Goal: Task Accomplishment & Management: Use online tool/utility

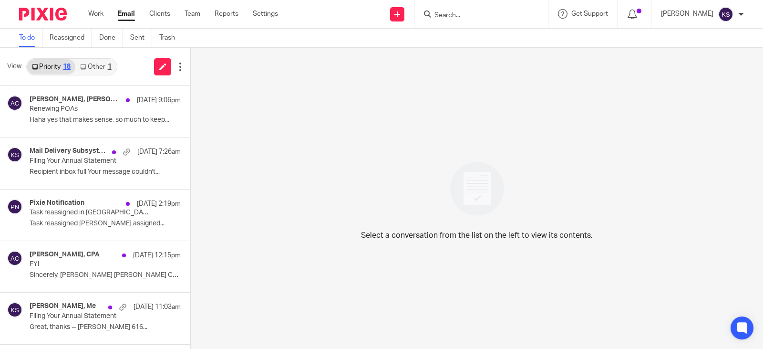
click at [94, 62] on link "Other 1" at bounding box center [95, 66] width 41 height 15
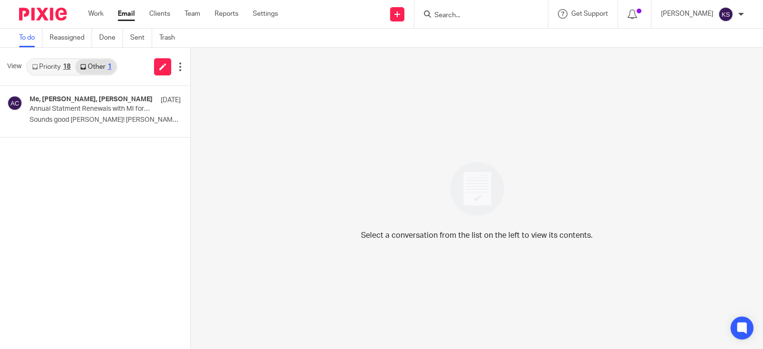
click at [50, 64] on link "Priority 18" at bounding box center [51, 66] width 48 height 15
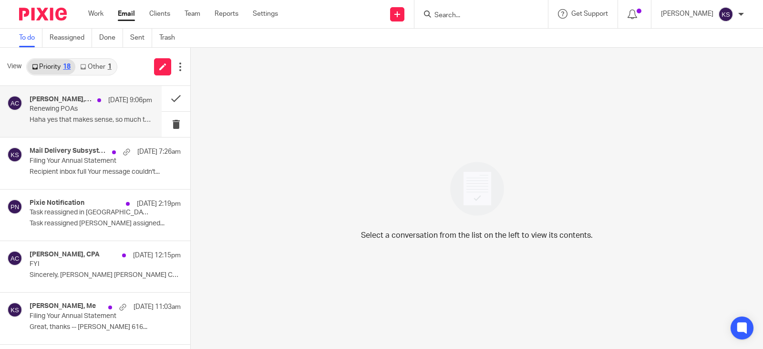
click at [65, 98] on h4 "Gabby Hallatschek, Amy Corfixsen" at bounding box center [61, 99] width 63 height 8
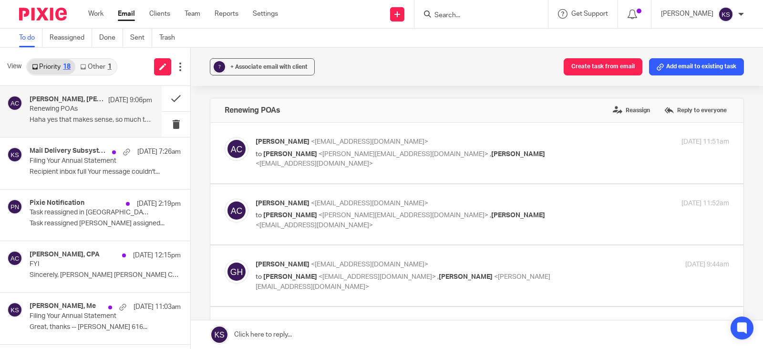
click at [491, 152] on span "Gabby Hallatschek" at bounding box center [518, 154] width 54 height 7
checkbox input "true"
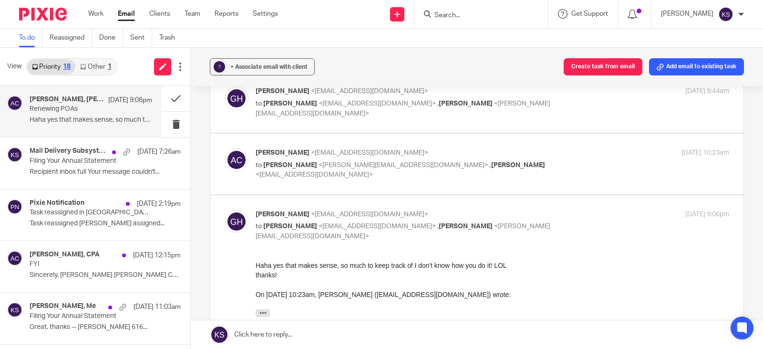
scroll to position [286, 0]
click at [353, 162] on span "<kelly@amylcpa.com>" at bounding box center [404, 165] width 170 height 7
checkbox input "true"
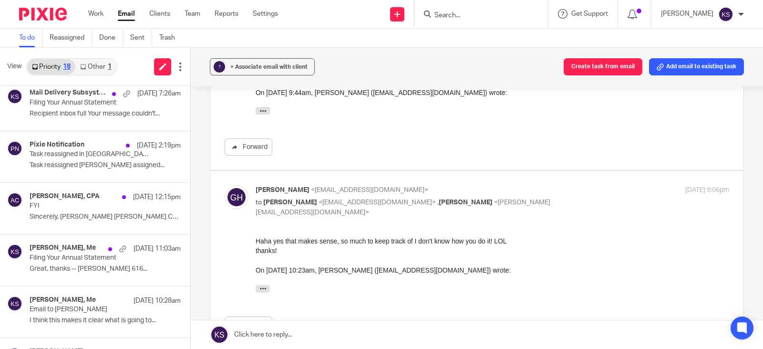
scroll to position [0, 0]
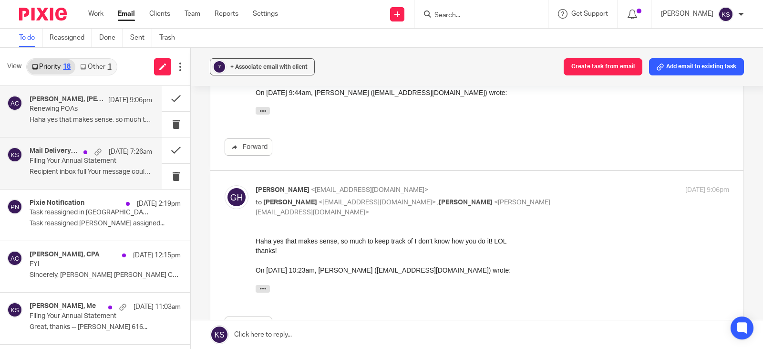
click at [49, 155] on h4 "Mail Delivery Subsystem, Me" at bounding box center [54, 151] width 49 height 8
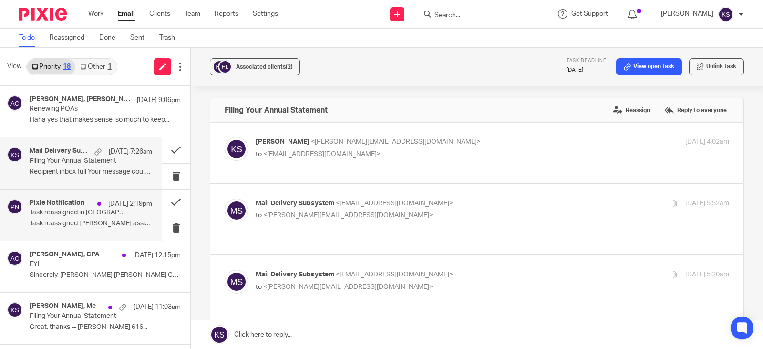
click at [62, 208] on div "Pixie Notification Oct 10 2:19pm" at bounding box center [91, 204] width 123 height 10
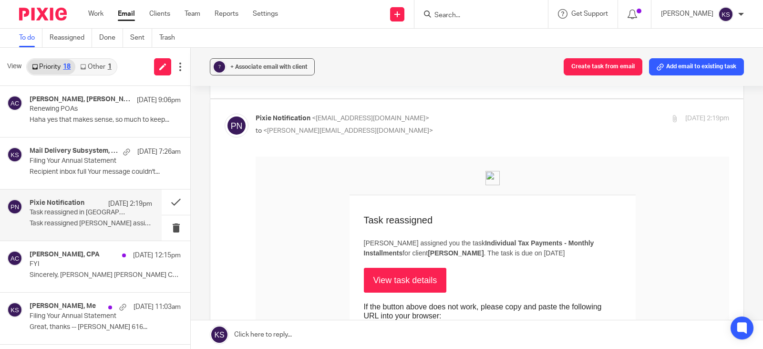
scroll to position [95, 0]
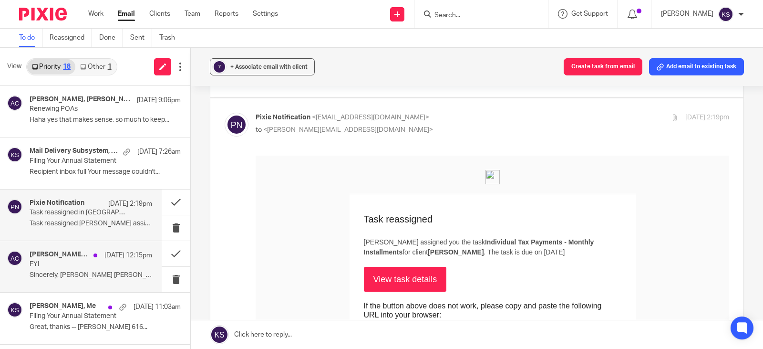
click at [87, 249] on div "Amy L Corfixsen, CPA Oct 10 12:15pm FYI Sincerely, Amy Amy L Corfixsen CPA ..." at bounding box center [81, 266] width 162 height 51
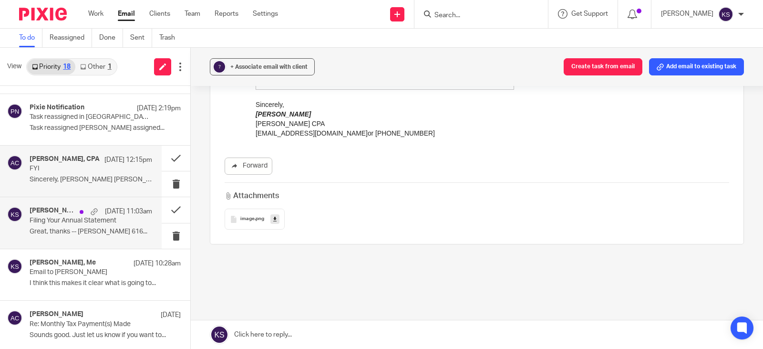
click at [76, 219] on p "Filing Your Annual Statement" at bounding box center [79, 221] width 98 height 8
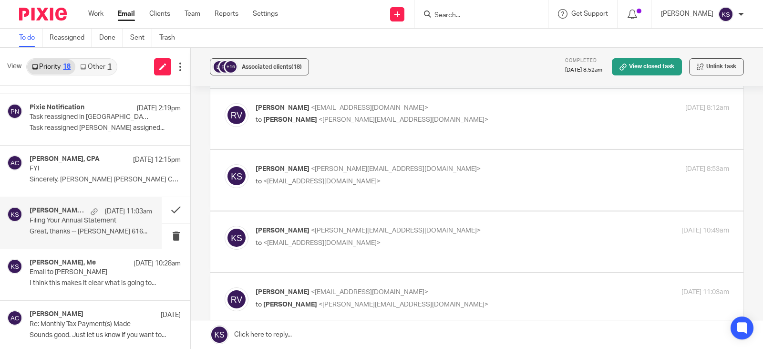
click at [304, 239] on span "<provisr@gmail.com>" at bounding box center [321, 242] width 117 height 7
checkbox input "true"
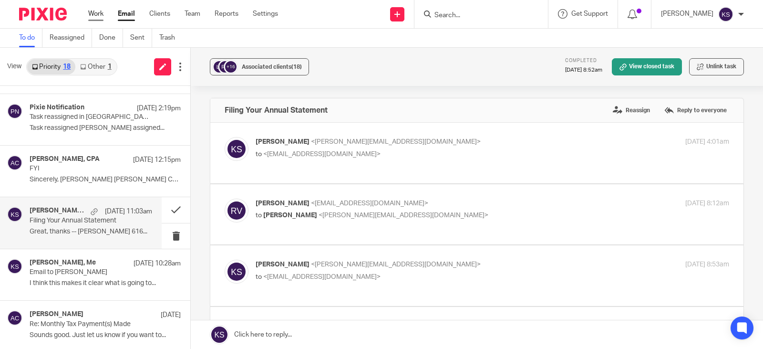
click at [93, 12] on link "Work" at bounding box center [95, 14] width 15 height 10
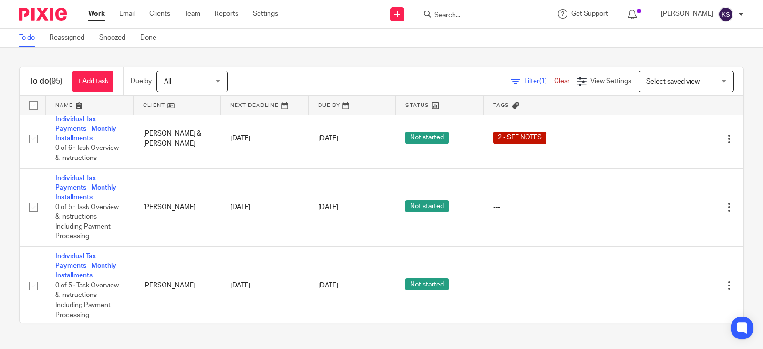
scroll to position [95, 0]
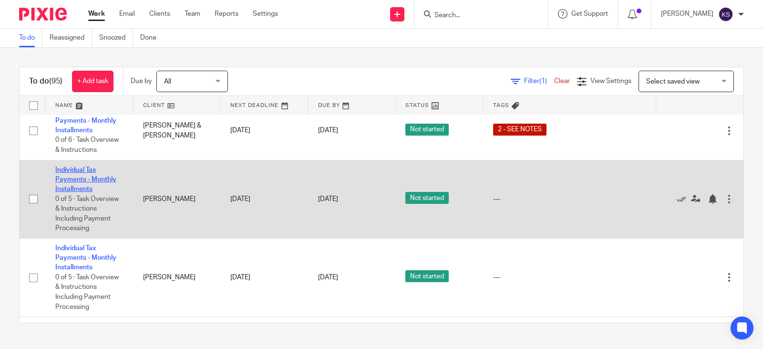
click at [82, 172] on link "Individual Tax Payments - Monthly Installments" at bounding box center [85, 180] width 61 height 26
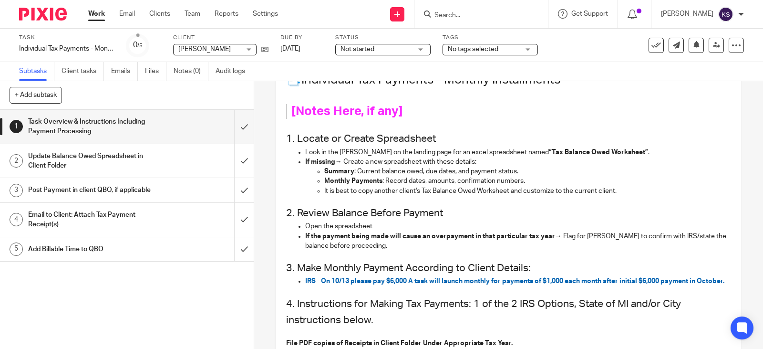
scroll to position [143, 0]
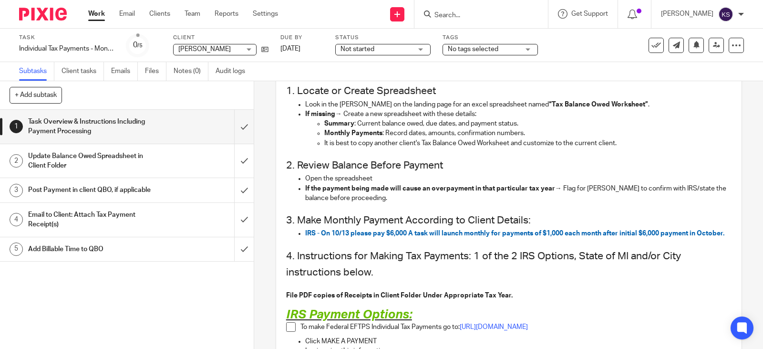
click at [93, 154] on h1 "Update Balance Owed Spreadsheet in Client Folder" at bounding box center [93, 161] width 131 height 24
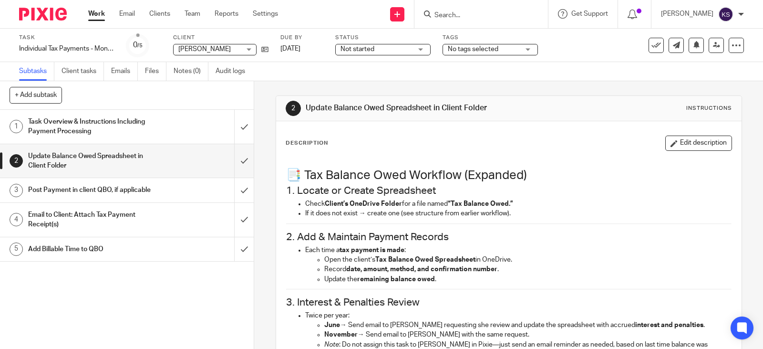
click at [83, 187] on h1 "Post Payment in client QBO, if applicable" at bounding box center [93, 190] width 131 height 14
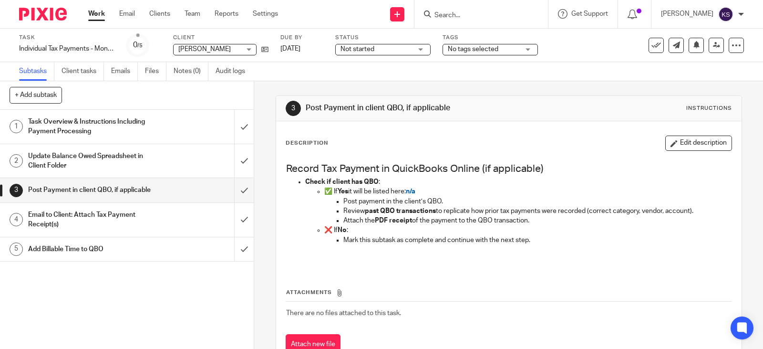
click at [96, 119] on h1 "Task Overview & Instructions Including Payment Processing" at bounding box center [93, 127] width 131 height 24
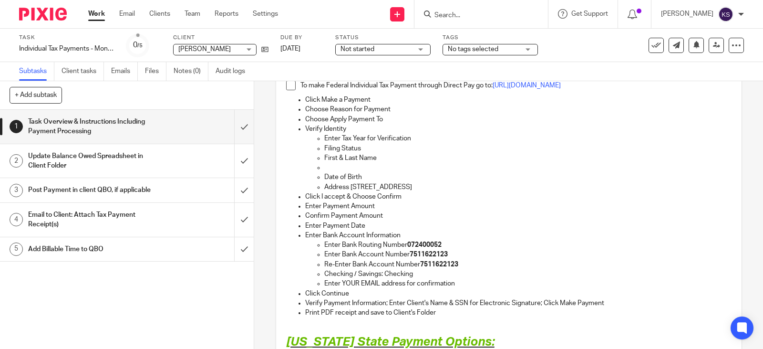
scroll to position [525, 0]
click at [103, 153] on h1 "Update Balance Owed Spreadsheet in Client Folder" at bounding box center [93, 161] width 131 height 24
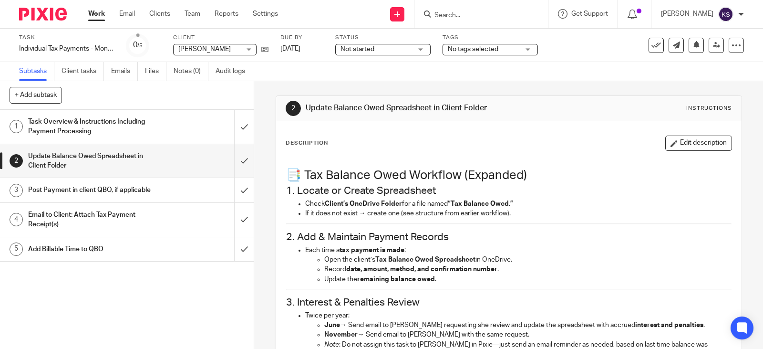
click at [71, 119] on h1 "Task Overview & Instructions Including Payment Processing" at bounding box center [93, 127] width 131 height 24
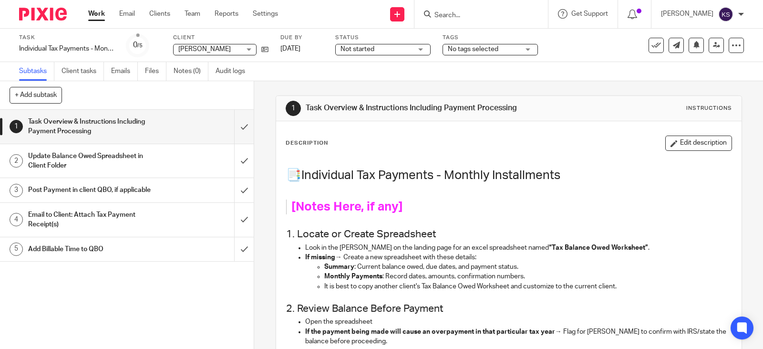
click at [98, 13] on link "Work" at bounding box center [96, 14] width 17 height 10
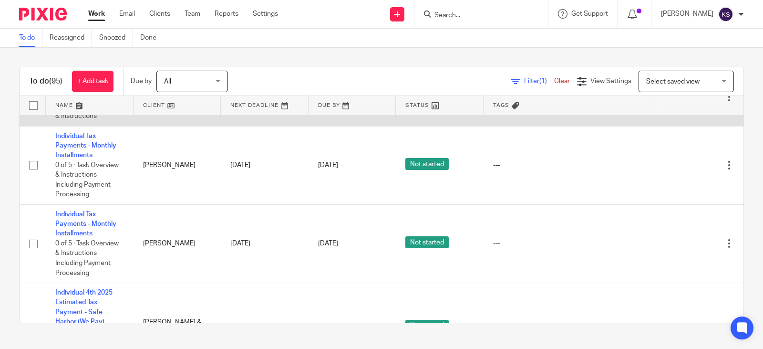
scroll to position [143, 0]
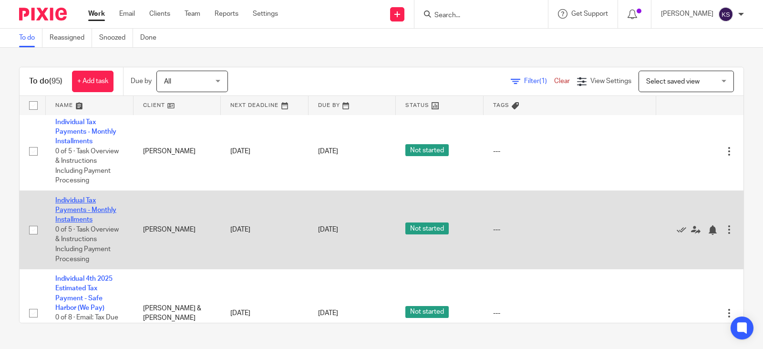
click at [79, 202] on link "Individual Tax Payments - Monthly Installments" at bounding box center [85, 210] width 61 height 26
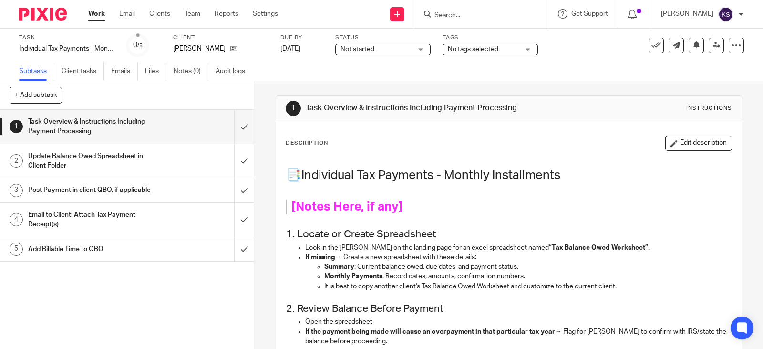
click at [97, 13] on link "Work" at bounding box center [96, 14] width 17 height 10
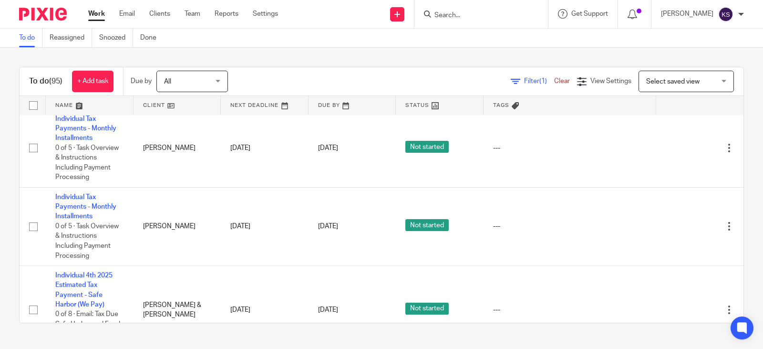
scroll to position [143, 0]
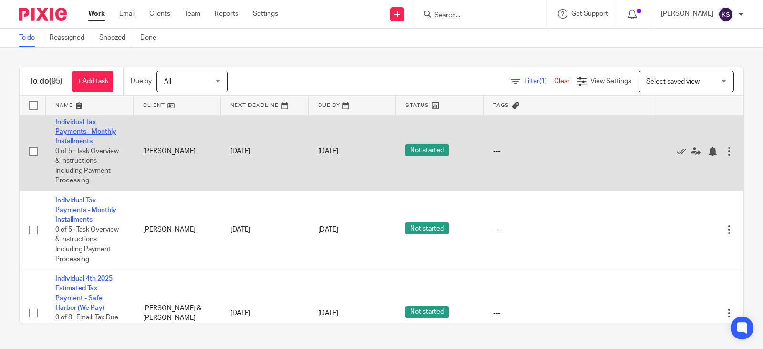
click at [81, 121] on link "Individual Tax Payments - Monthly Installments" at bounding box center [85, 132] width 61 height 26
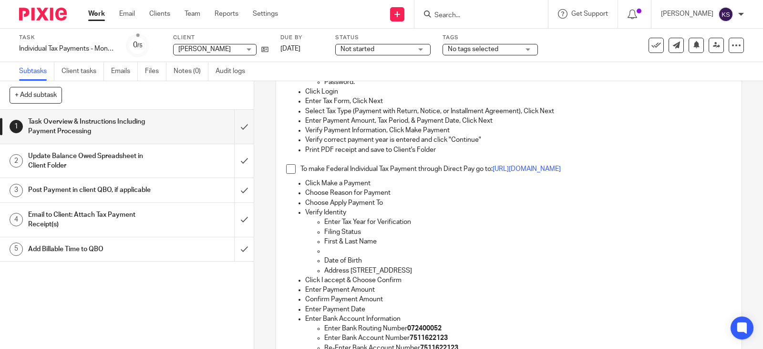
scroll to position [429, 0]
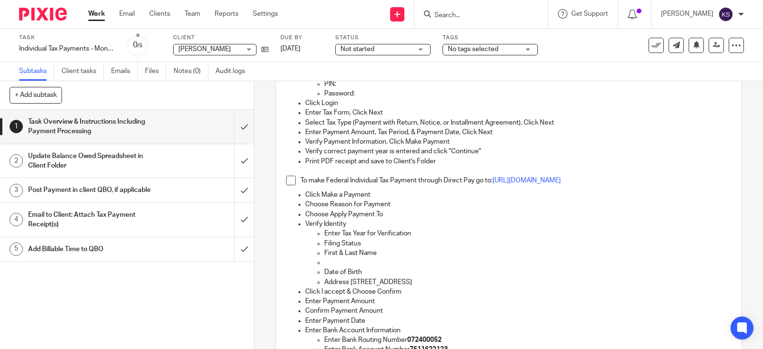
click at [93, 188] on h1 "Post Payment in client QBO, if applicable" at bounding box center [93, 190] width 131 height 14
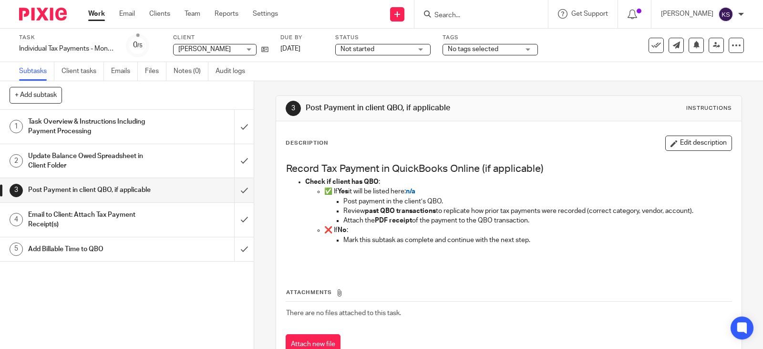
click at [76, 213] on h1 "Email to Client: Attach Tax Payment Receipt(s)" at bounding box center [93, 220] width 131 height 24
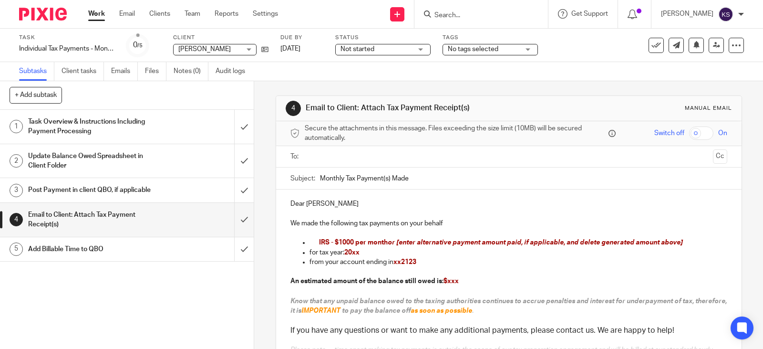
click at [75, 246] on h1 "Add Billable Time to QBO" at bounding box center [93, 249] width 131 height 14
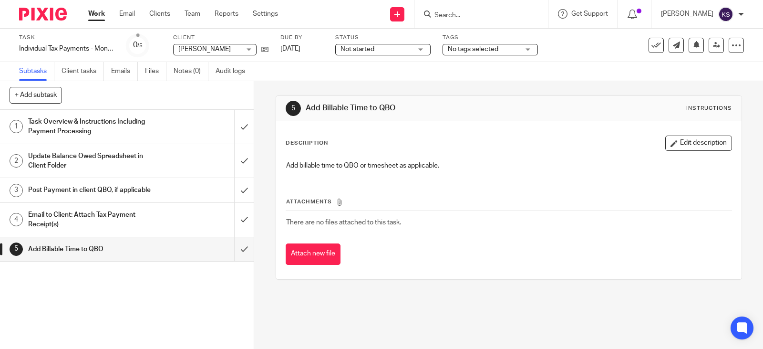
click at [104, 117] on h1 "Task Overview & Instructions Including Payment Processing" at bounding box center [93, 127] width 131 height 24
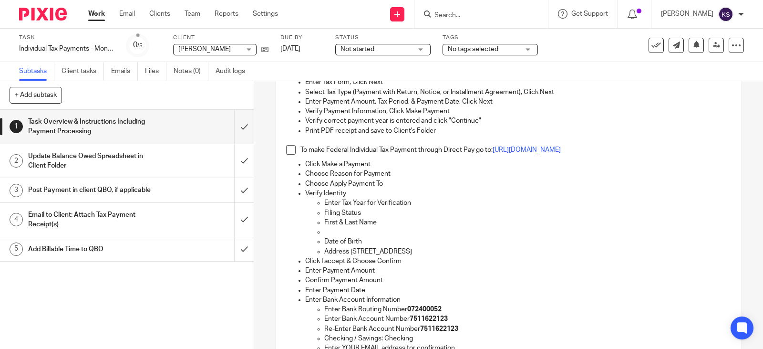
scroll to position [477, 0]
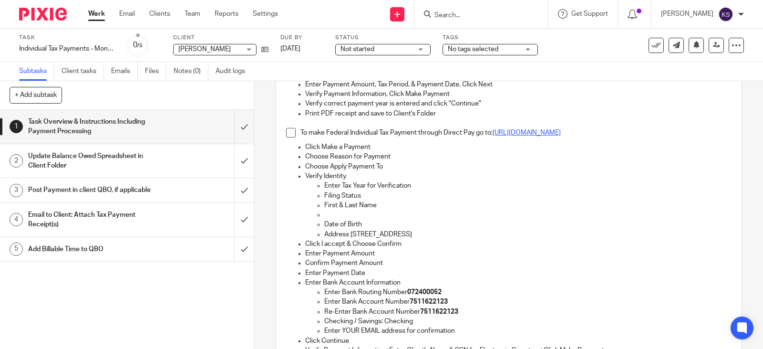
click at [543, 136] on link "https://www.irs.gov/payments/direct-pay" at bounding box center [527, 132] width 68 height 7
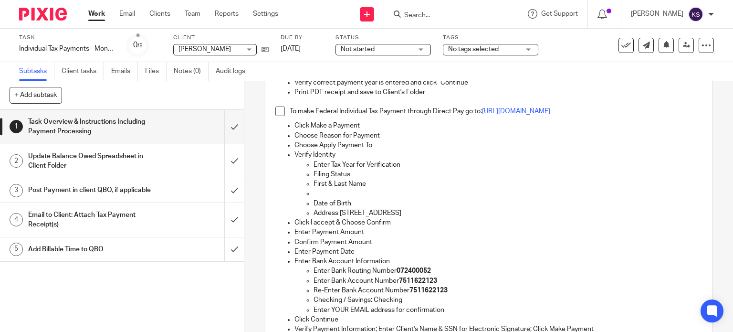
scroll to position [525, 0]
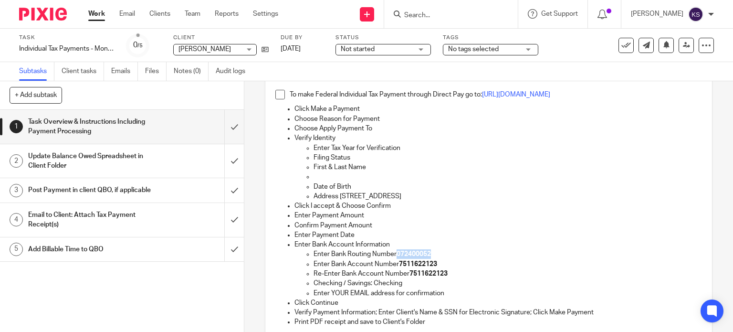
drag, startPoint x: 432, startPoint y: 258, endPoint x: 394, endPoint y: 256, distance: 38.2
click at [394, 256] on p "Enter Bank Routing Number 072400052" at bounding box center [507, 254] width 389 height 10
copy strong "072400052"
drag, startPoint x: 435, startPoint y: 268, endPoint x: 396, endPoint y: 269, distance: 38.7
click at [396, 269] on p "Enter Bank Account Number 7511622123" at bounding box center [507, 264] width 389 height 10
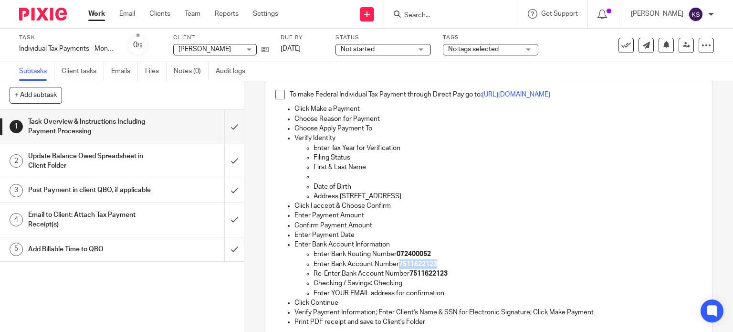
copy strong "7511622123"
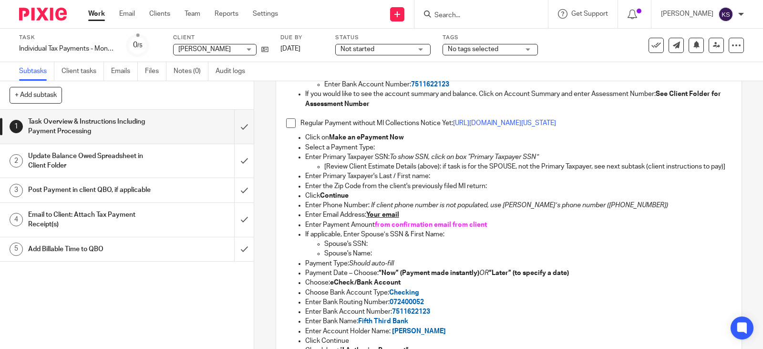
scroll to position [615, 0]
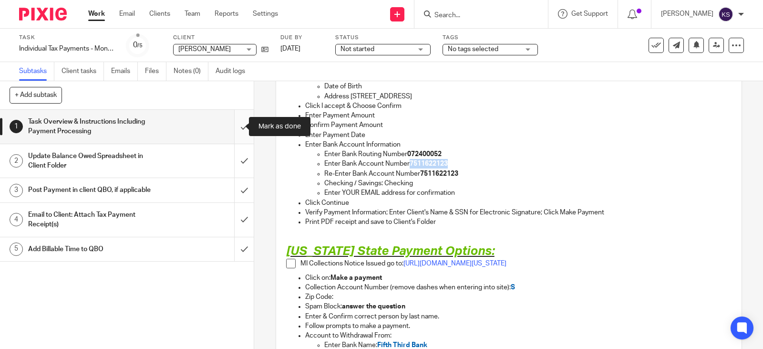
click at [231, 126] on input "submit" at bounding box center [127, 127] width 254 height 34
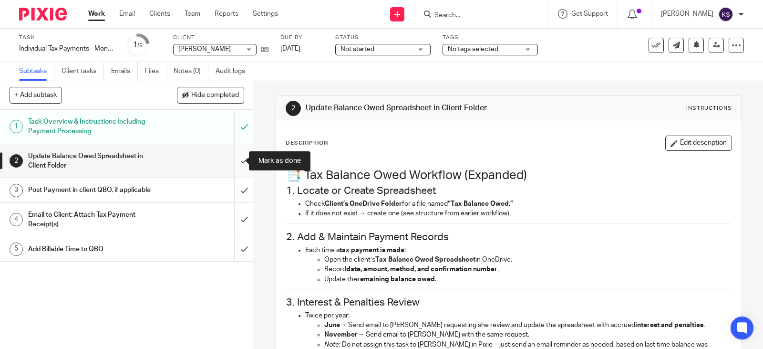
click at [235, 160] on input "submit" at bounding box center [127, 161] width 254 height 34
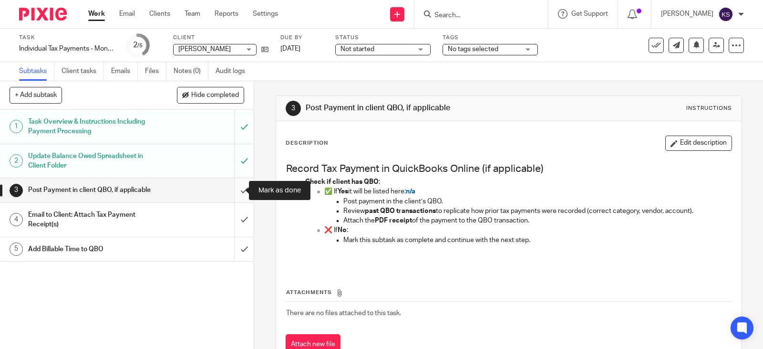
click at [236, 188] on input "submit" at bounding box center [127, 190] width 254 height 24
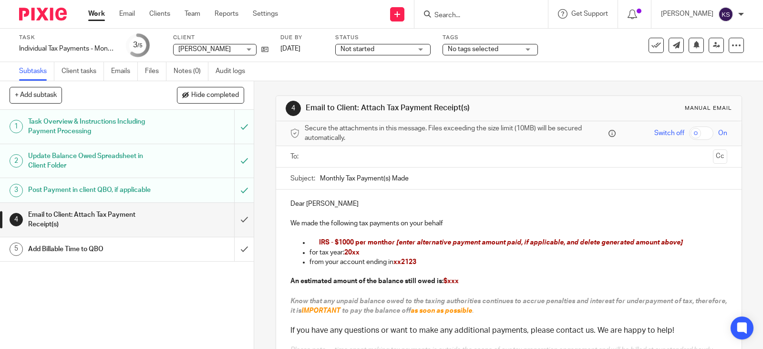
click at [98, 118] on h1 "Task Overview & Instructions Including Payment Processing" at bounding box center [93, 127] width 131 height 24
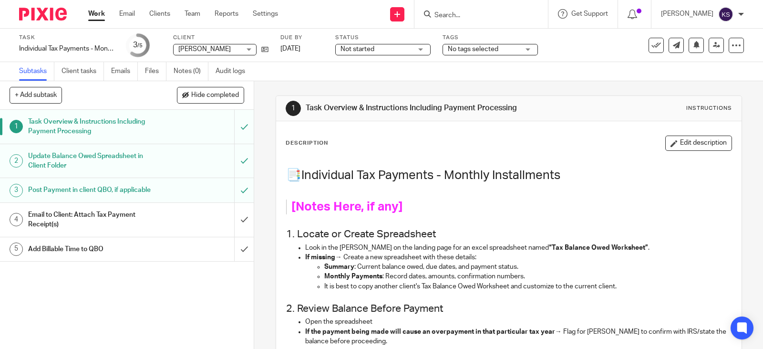
click at [94, 213] on h1 "Email to Client: Attach Tax Payment Receipt(s)" at bounding box center [93, 220] width 131 height 24
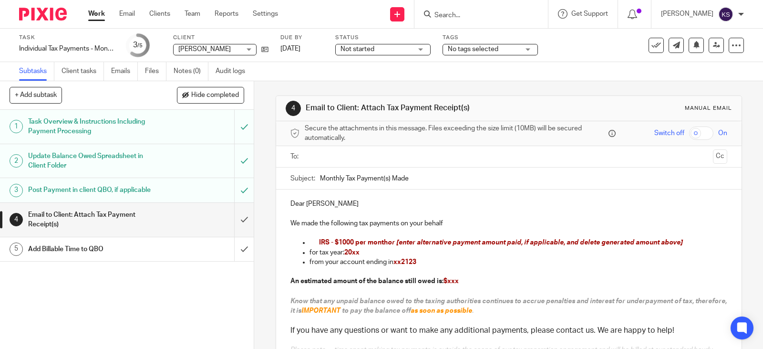
click at [315, 153] on input "text" at bounding box center [508, 156] width 401 height 11
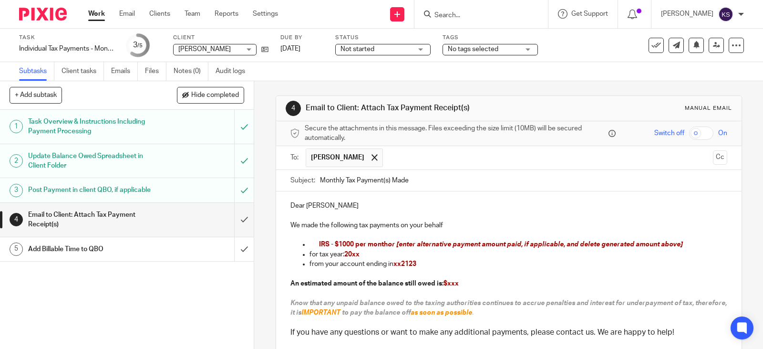
click at [400, 154] on input "text" at bounding box center [548, 157] width 321 height 19
drag, startPoint x: 353, startPoint y: 244, endPoint x: 337, endPoint y: 245, distance: 15.3
click at [337, 245] on span "IRS - $1000 per month" at bounding box center [353, 244] width 69 height 7
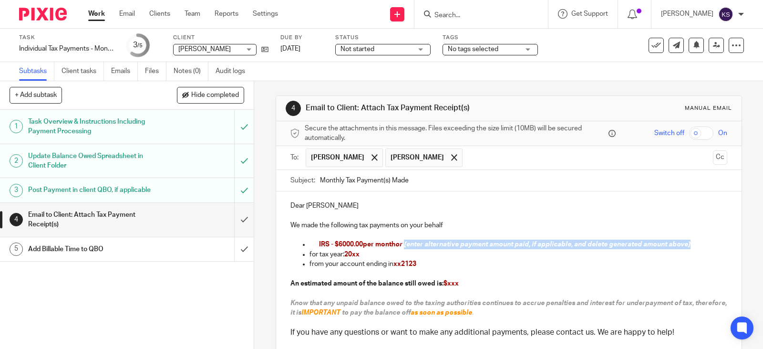
drag, startPoint x: 690, startPoint y: 246, endPoint x: 402, endPoint y: 249, distance: 288.7
click at [402, 249] on p "IRS - $6000.00per month or [enter alternative payment amount paid, if applicabl…" at bounding box center [523, 244] width 408 height 10
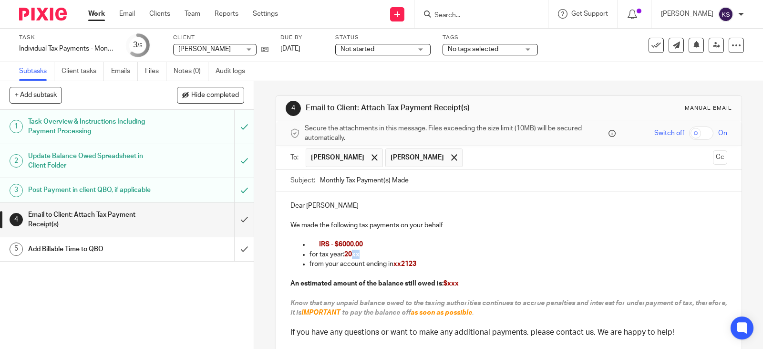
drag, startPoint x: 359, startPoint y: 253, endPoint x: 349, endPoint y: 257, distance: 10.5
click at [353, 256] on p "for tax year: 20xx" at bounding box center [519, 255] width 418 height 10
click at [532, 256] on p "for tax year: 2024" at bounding box center [519, 255] width 418 height 10
drag, startPoint x: 460, startPoint y: 283, endPoint x: 284, endPoint y: 286, distance: 175.6
click at [284, 286] on div "Dear Darron We made the following tax payments on your behalf IRS - $6000.00 fo…" at bounding box center [509, 282] width 466 height 182
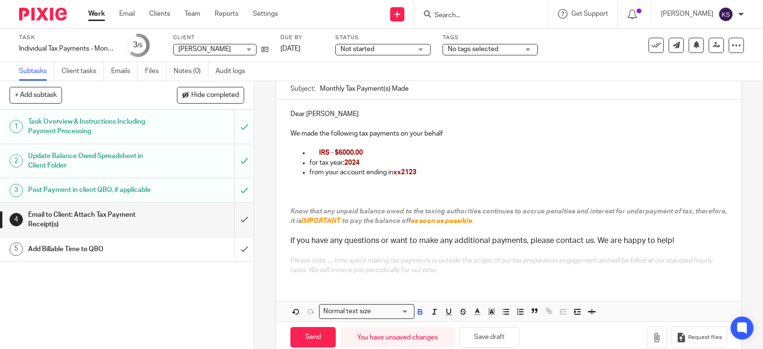
scroll to position [95, 0]
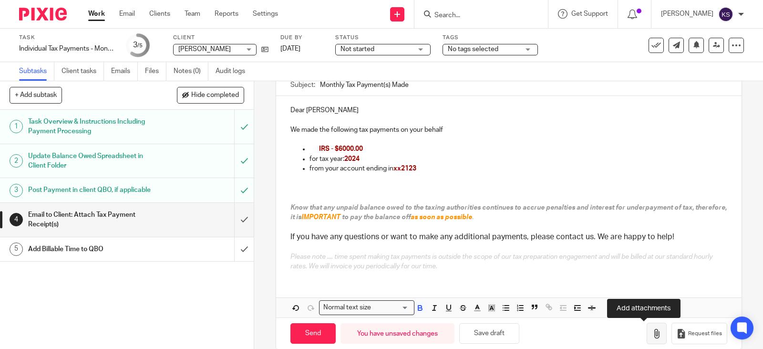
click at [652, 332] on icon "button" at bounding box center [657, 334] width 10 height 10
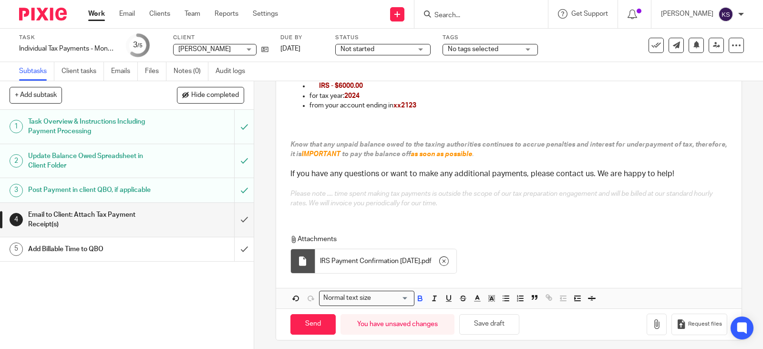
scroll to position [164, 0]
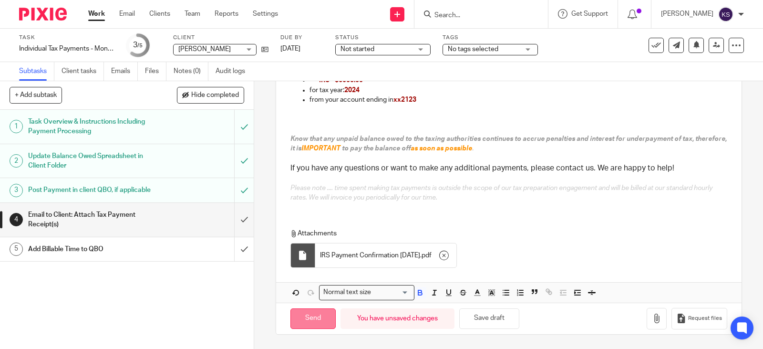
click at [313, 319] on input "Send" at bounding box center [313, 318] width 45 height 21
type input "Sent"
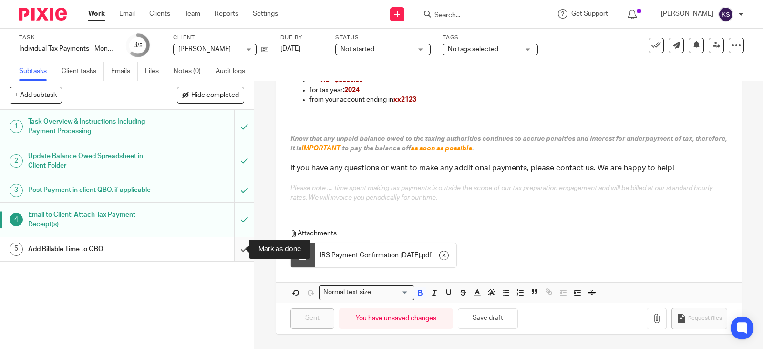
click at [236, 248] on input "submit" at bounding box center [127, 249] width 254 height 24
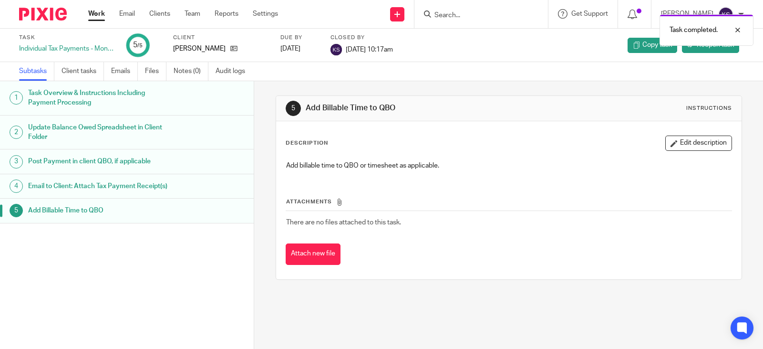
click at [98, 12] on link "Work" at bounding box center [96, 14] width 17 height 10
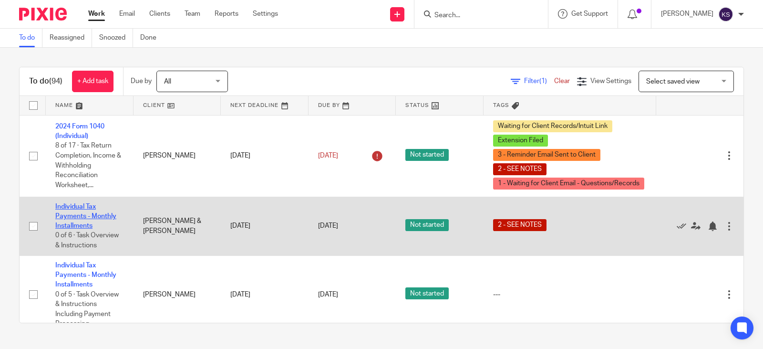
click at [79, 204] on link "Individual Tax Payments - Monthly Installments" at bounding box center [85, 216] width 61 height 26
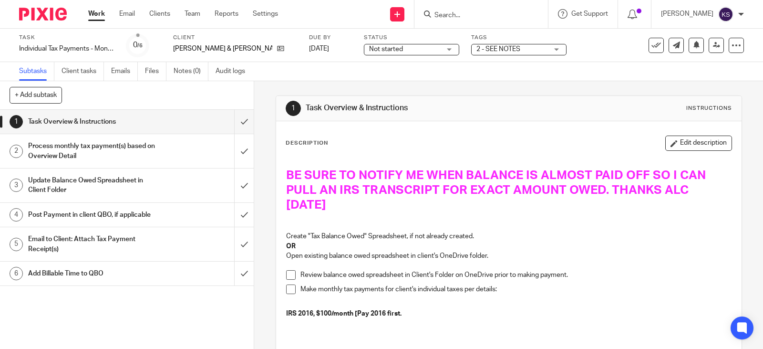
click at [89, 143] on h1 "Process monthly tax payment(s) based on Overview Detail" at bounding box center [93, 151] width 131 height 24
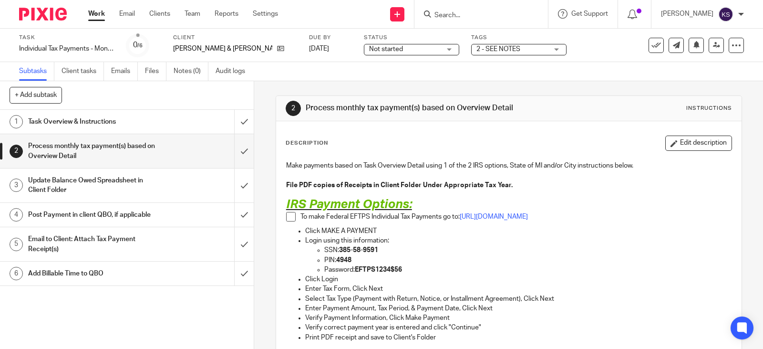
click at [97, 10] on link "Work" at bounding box center [96, 14] width 17 height 10
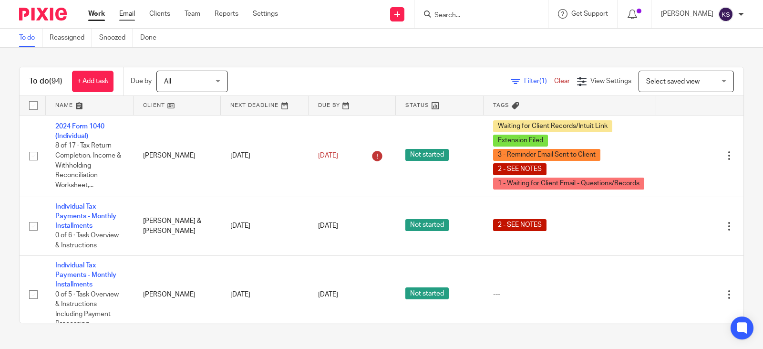
click at [128, 12] on link "Email" at bounding box center [127, 14] width 16 height 10
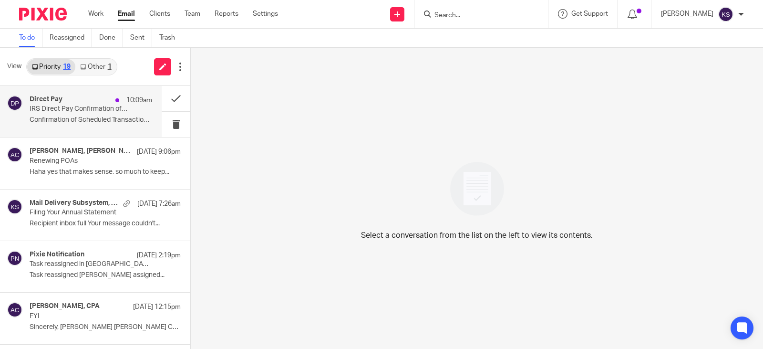
click at [87, 106] on p "IRS Direct Pay Confirmation of Scheduled Transaction" at bounding box center [79, 109] width 98 height 8
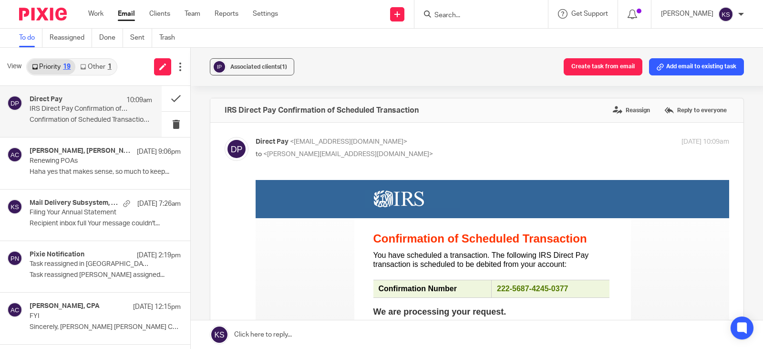
click at [97, 63] on link "Other 1" at bounding box center [95, 66] width 41 height 15
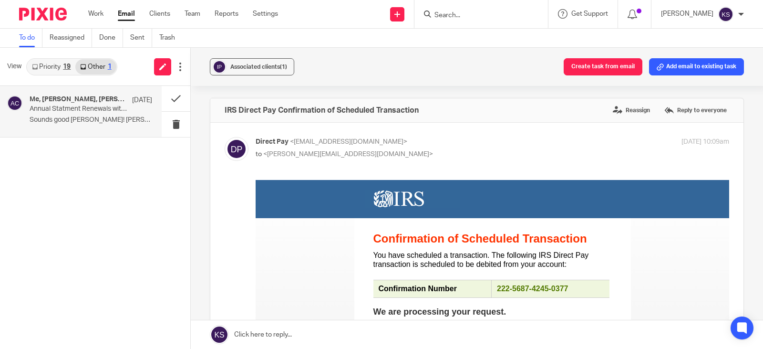
click at [76, 104] on div "Me, Gabby Hallatschek, Amy Corfixsen Oct 8" at bounding box center [91, 100] width 123 height 10
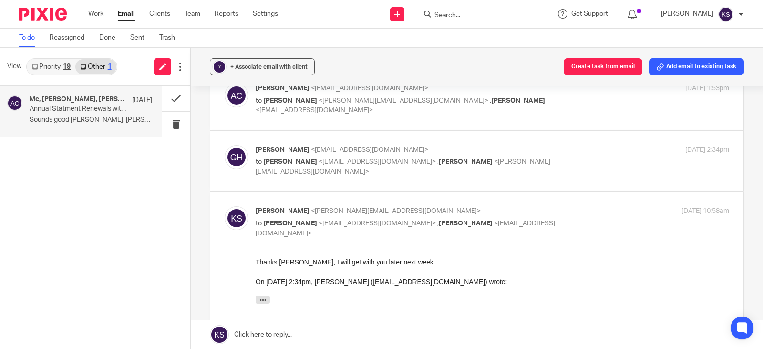
scroll to position [45, 0]
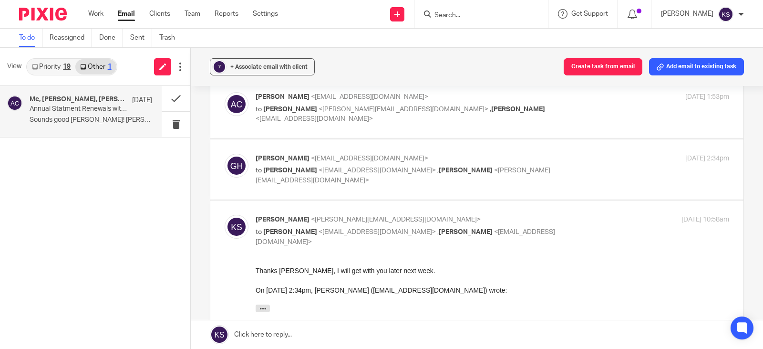
click at [343, 166] on p "to Amy Corfixsen <amylcpa@gmail.com> , Kelly Salmon <kelly@amylcpa.com>" at bounding box center [414, 176] width 316 height 20
checkbox input "true"
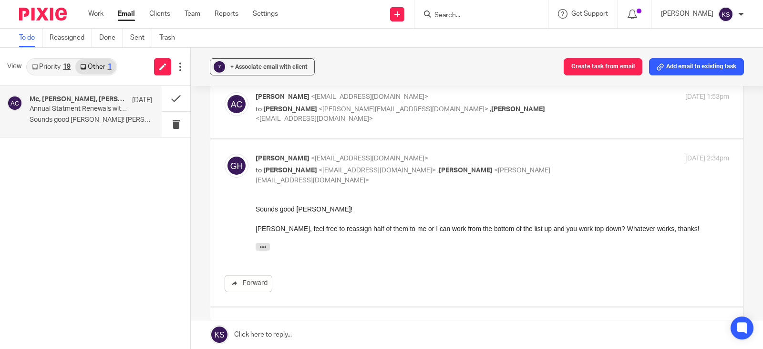
scroll to position [0, 0]
click at [324, 108] on span "<kelly@amylcpa.com>" at bounding box center [404, 109] width 170 height 7
checkbox input "true"
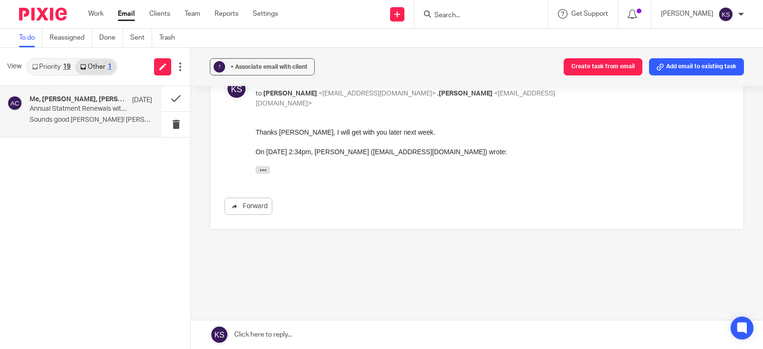
scroll to position [408, 0]
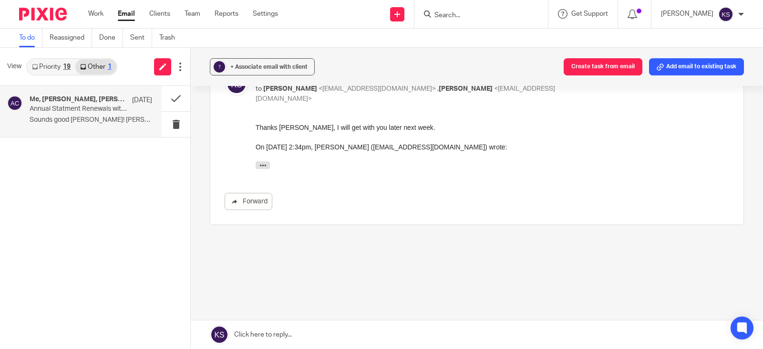
click at [52, 65] on link "Priority 19" at bounding box center [51, 66] width 48 height 15
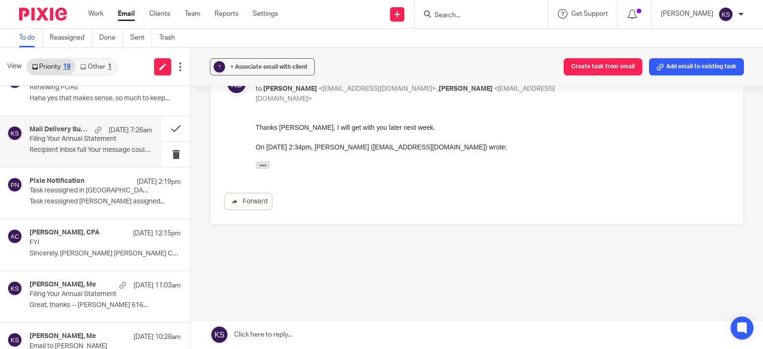
scroll to position [95, 0]
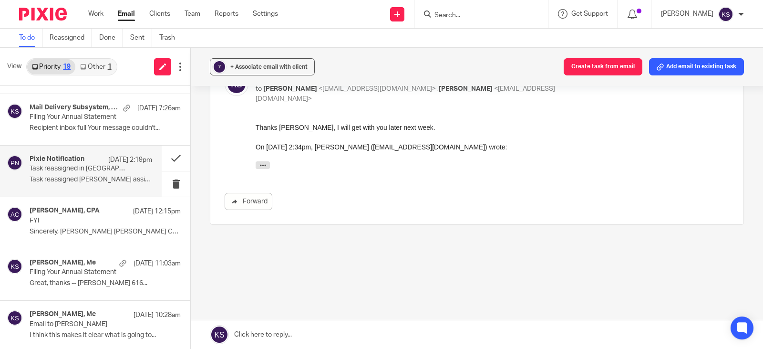
click at [71, 164] on div "Pixie Notification Oct 10 2:19pm" at bounding box center [91, 160] width 123 height 10
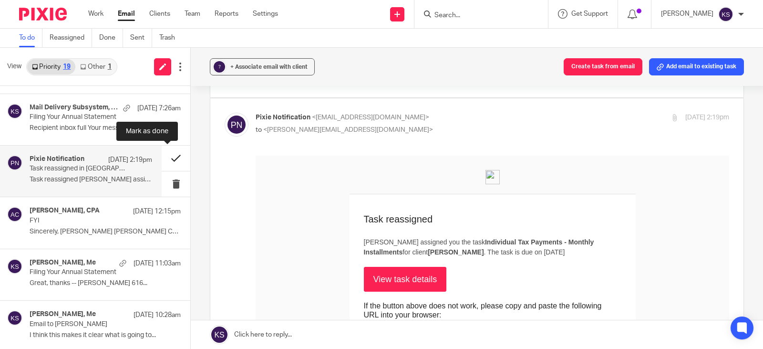
click at [167, 156] on button at bounding box center [176, 158] width 29 height 25
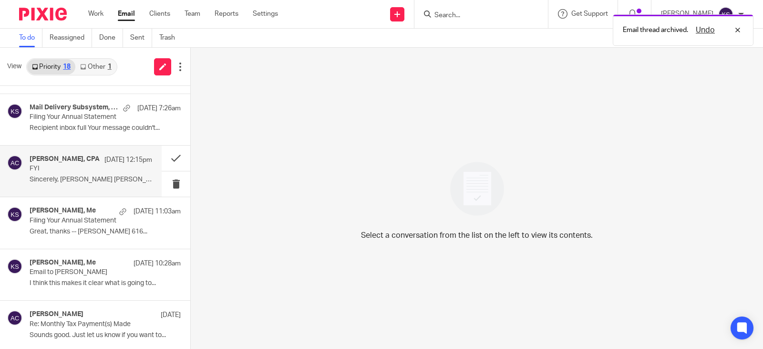
click at [70, 162] on h4 "Amy L Corfixsen, CPA" at bounding box center [65, 159] width 70 height 8
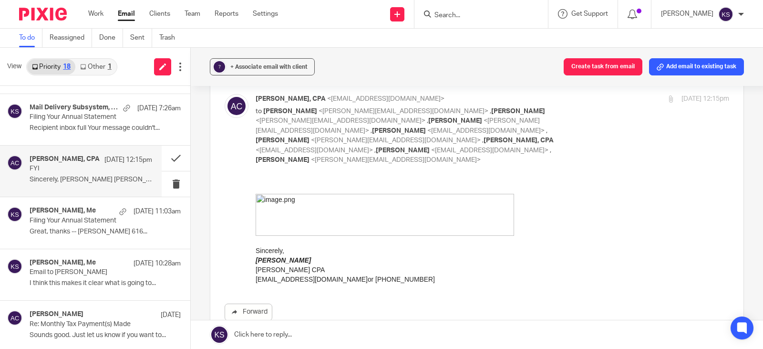
scroll to position [0, 0]
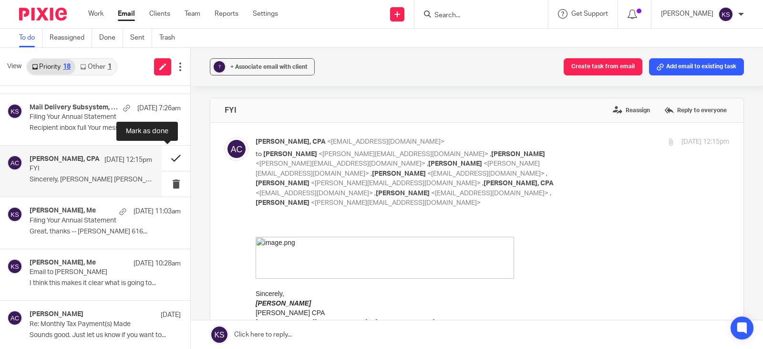
click at [167, 155] on button at bounding box center [176, 158] width 29 height 25
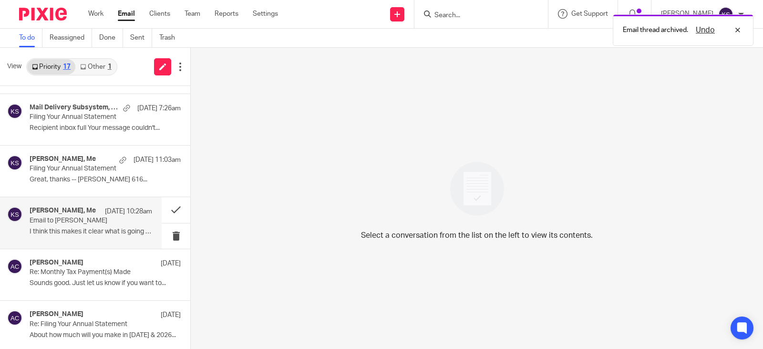
click at [44, 217] on p "Email to Rick" at bounding box center [79, 221] width 98 height 8
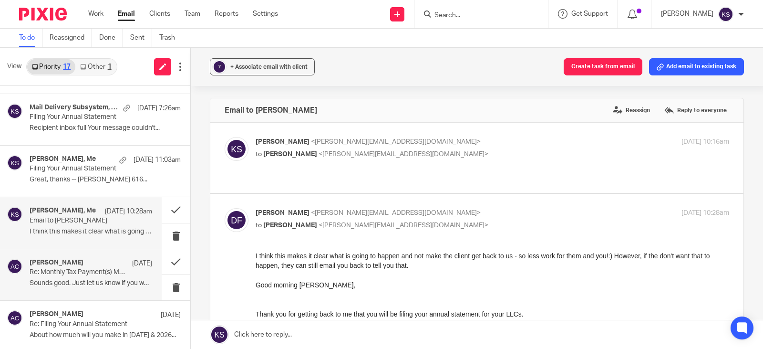
click at [64, 269] on p "Re: Monthly Tax Payment(s) Made" at bounding box center [79, 272] width 98 height 8
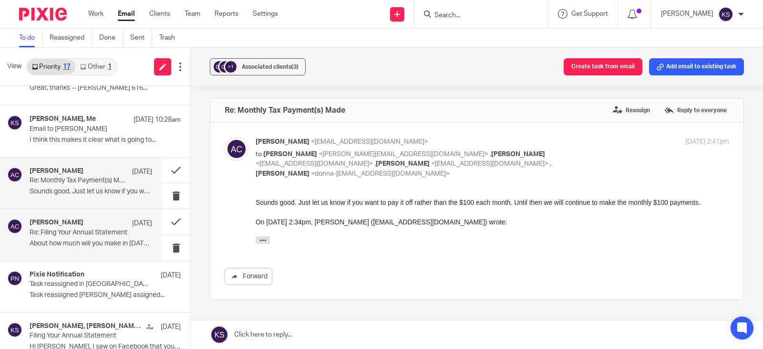
scroll to position [191, 0]
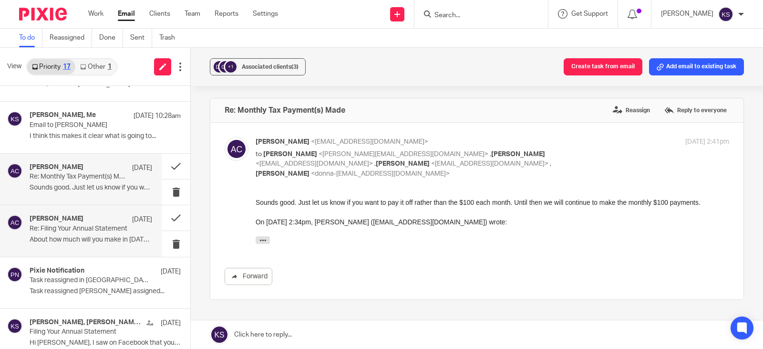
click at [70, 229] on p "Re: Filing Your Annual Statement" at bounding box center [79, 229] width 98 height 8
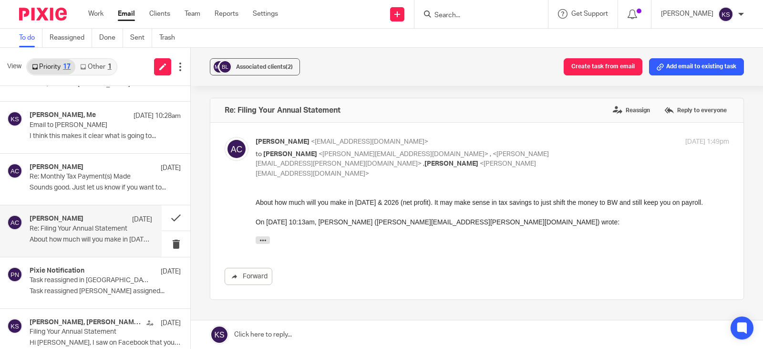
scroll to position [0, 0]
click at [73, 272] on h4 "Pixie Notification" at bounding box center [57, 271] width 55 height 8
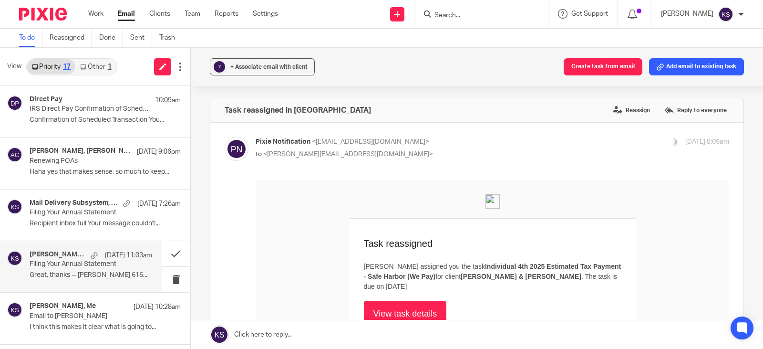
click at [63, 253] on h4 "Rick Visser, Me" at bounding box center [58, 254] width 56 height 8
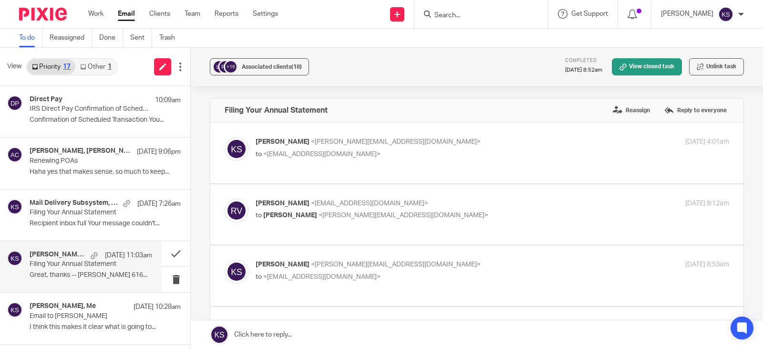
click at [462, 16] on input "Search" at bounding box center [477, 15] width 86 height 9
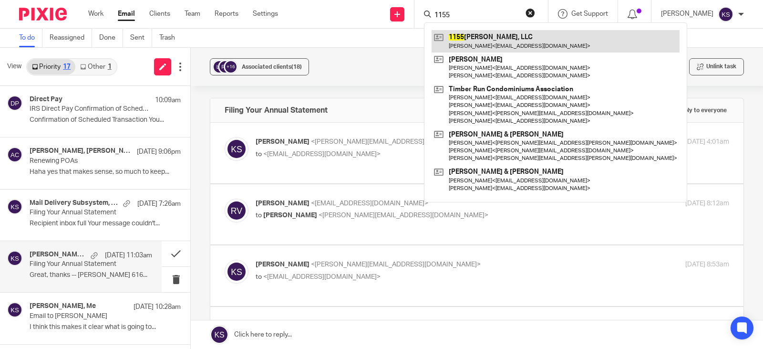
type input "1155"
click at [503, 40] on link at bounding box center [556, 41] width 248 height 22
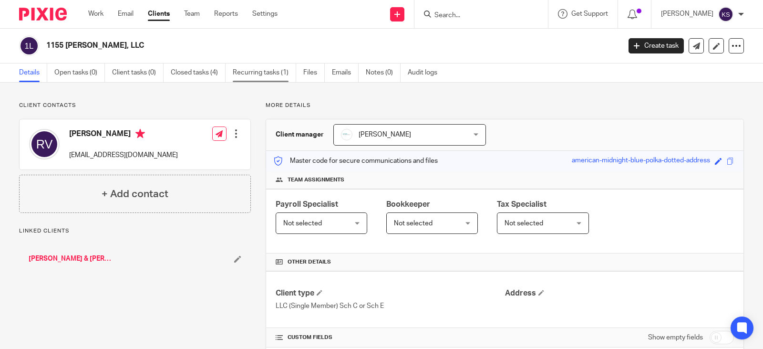
click at [262, 73] on link "Recurring tasks (1)" at bounding box center [264, 72] width 63 height 19
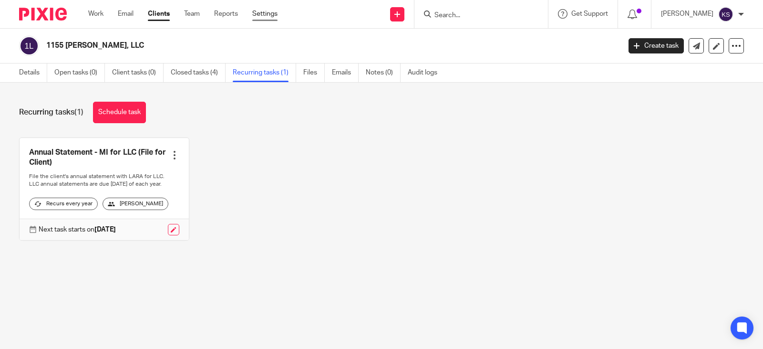
click at [264, 10] on link "Settings" at bounding box center [264, 14] width 25 height 10
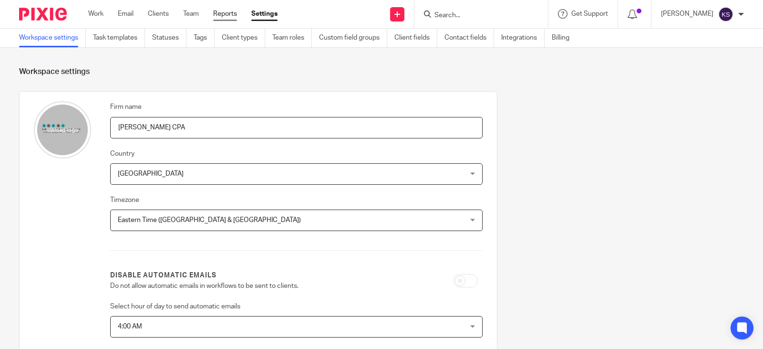
click at [225, 14] on link "Reports" at bounding box center [225, 14] width 24 height 10
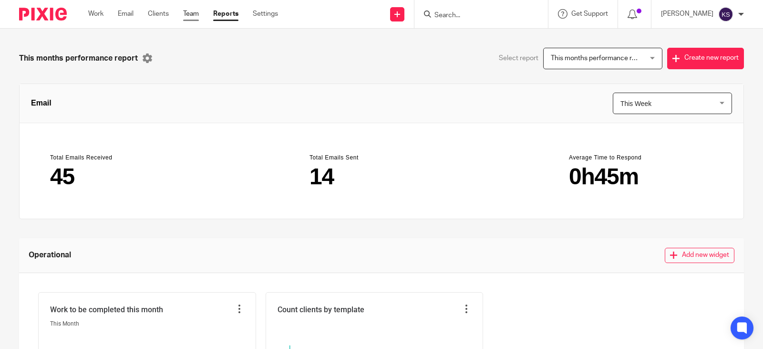
click at [190, 12] on link "Team" at bounding box center [191, 14] width 16 height 10
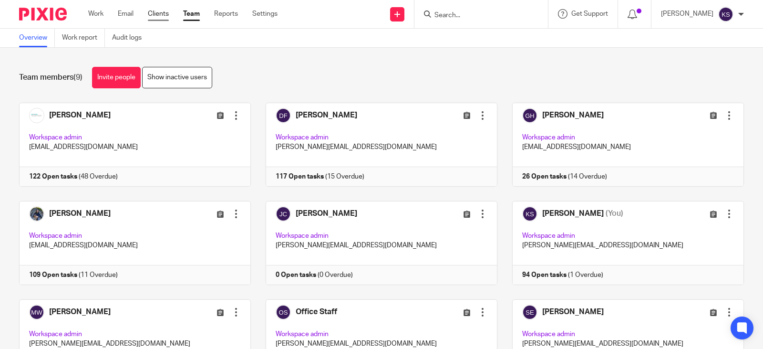
click at [159, 10] on link "Clients" at bounding box center [158, 14] width 21 height 10
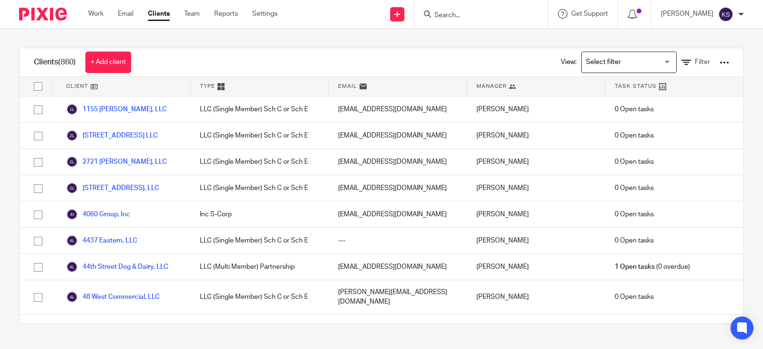
click at [272, 14] on link "Settings" at bounding box center [264, 14] width 25 height 10
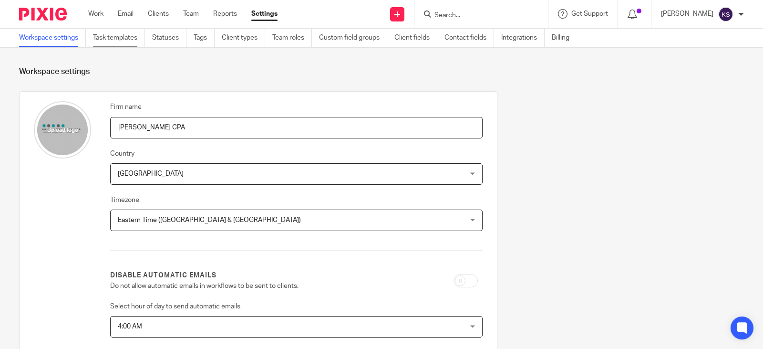
click at [117, 32] on link "Task templates" at bounding box center [119, 38] width 52 height 19
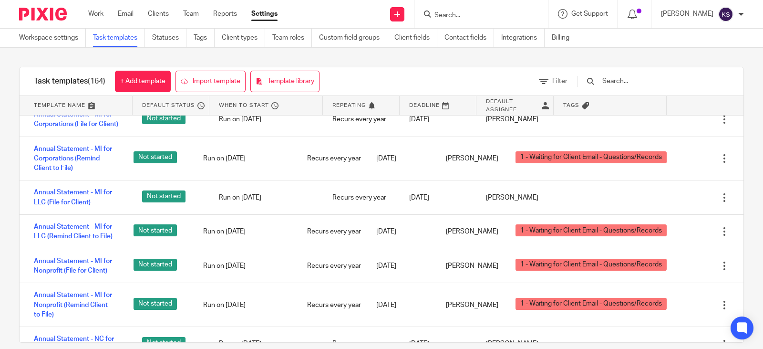
scroll to position [1384, 0]
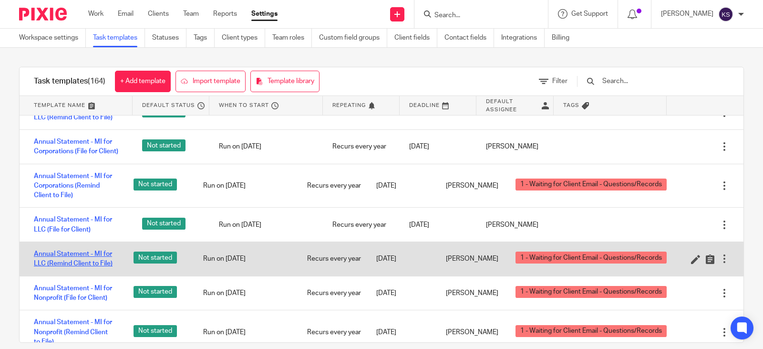
click at [71, 261] on link "Annual Statement - MI for LLC (Remind Client to File)" at bounding box center [74, 259] width 81 height 20
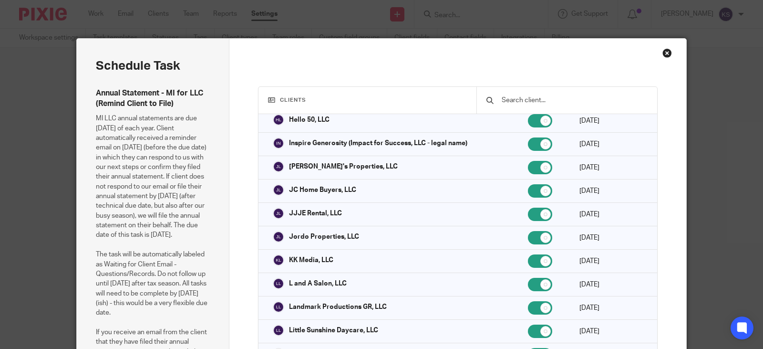
click at [665, 52] on div "Close this dialog window" at bounding box center [668, 53] width 10 height 10
